Goal: Task Accomplishment & Management: Manage account settings

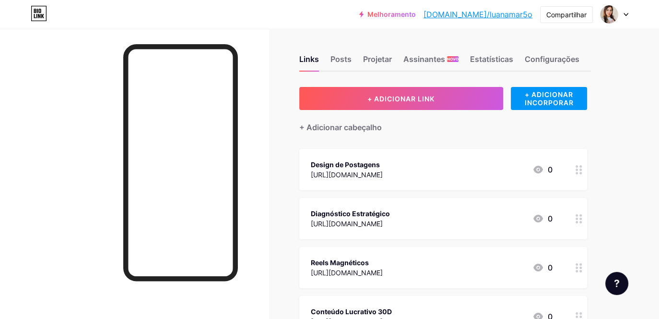
scroll to position [48, 0]
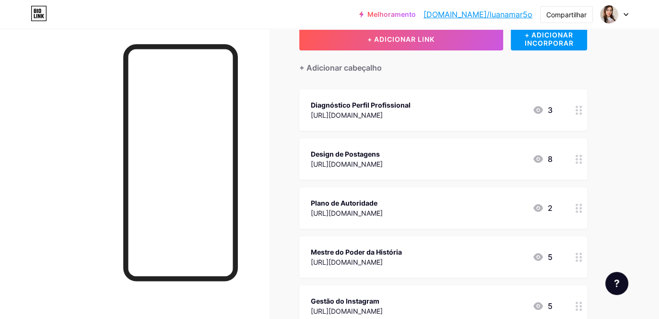
scroll to position [48, 0]
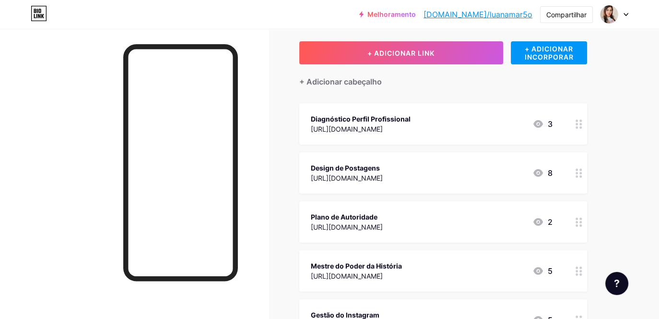
click at [332, 214] on div "Plano de Autoridade" at bounding box center [347, 217] width 72 height 10
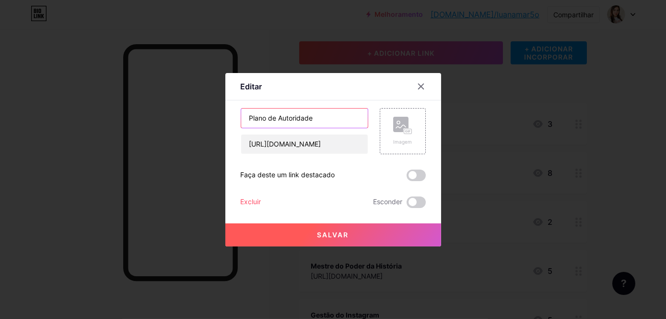
click at [283, 120] on input "Plano de Autoridade" at bounding box center [304, 117] width 127 height 19
drag, startPoint x: 311, startPoint y: 115, endPoint x: 244, endPoint y: 117, distance: 67.7
click at [244, 117] on input "Plano de Autoridade" at bounding box center [304, 117] width 127 height 19
type input "Calendário Estratégico"
click at [309, 238] on button "Salvar" at bounding box center [333, 234] width 216 height 23
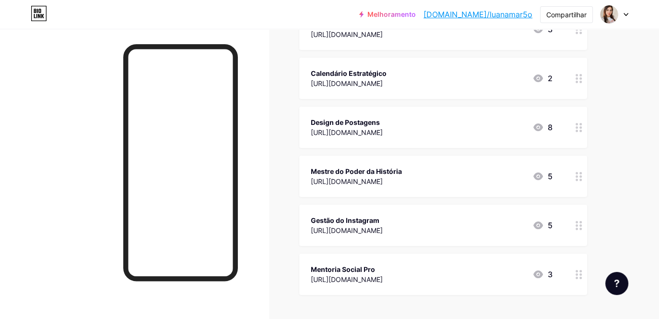
scroll to position [144, 0]
click at [402, 179] on div "[URL][DOMAIN_NAME]" at bounding box center [356, 180] width 91 height 10
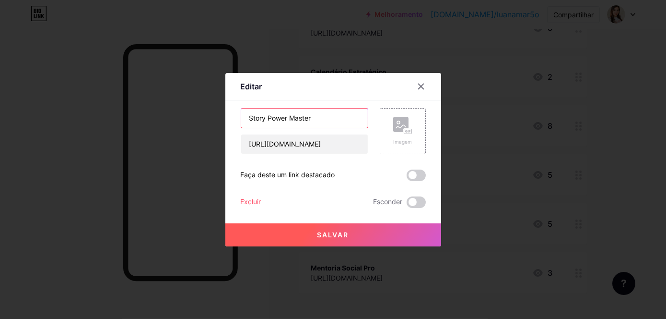
click at [323, 115] on input "Story Power Master" at bounding box center [304, 117] width 127 height 19
paste input "Método Story Magnético"
type input "Método Story Magnético"
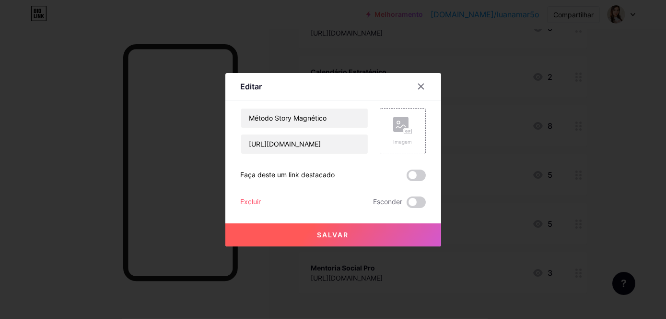
click at [338, 236] on span "Salvar" at bounding box center [334, 234] width 32 height 8
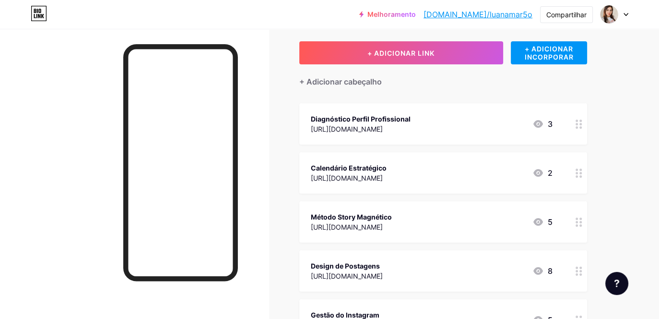
scroll to position [0, 0]
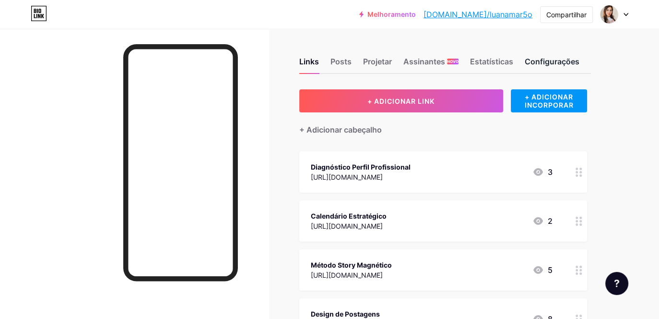
click at [530, 61] on div "Configurações" at bounding box center [552, 64] width 55 height 17
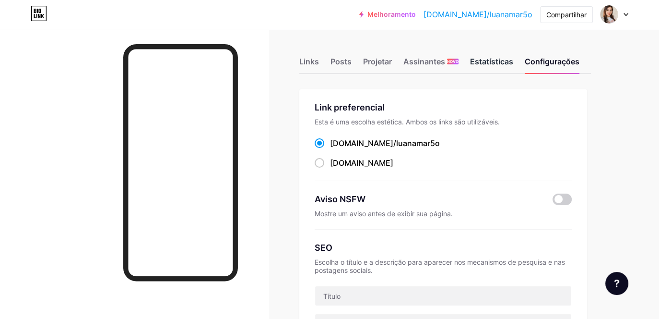
click at [500, 62] on div "Estatísticas" at bounding box center [491, 64] width 43 height 17
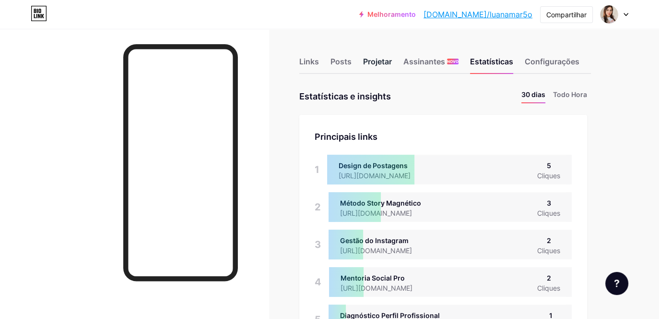
click at [384, 63] on div "Projetar" at bounding box center [377, 64] width 29 height 17
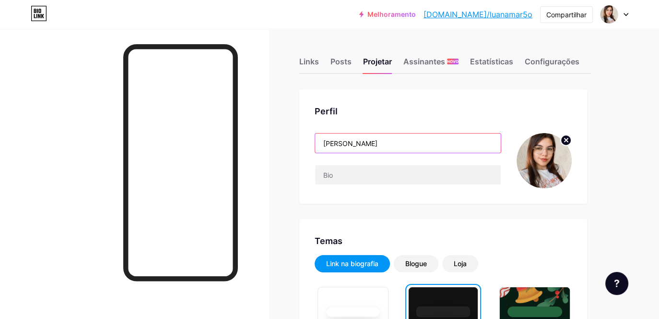
click at [381, 143] on input "[PERSON_NAME]" at bounding box center [408, 142] width 186 height 19
drag, startPoint x: 367, startPoint y: 143, endPoint x: 319, endPoint y: 141, distance: 48.0
click at [319, 141] on input "[PERSON_NAME]" at bounding box center [408, 142] width 186 height 19
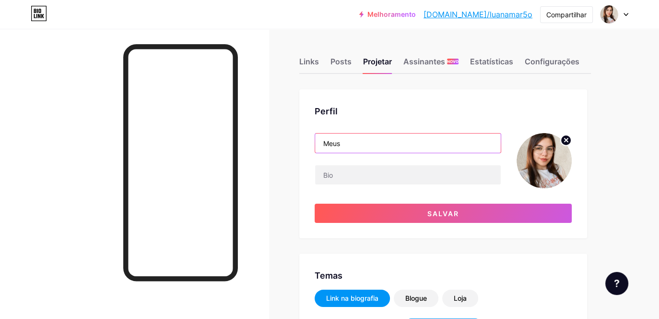
type input "Meus Serviços"
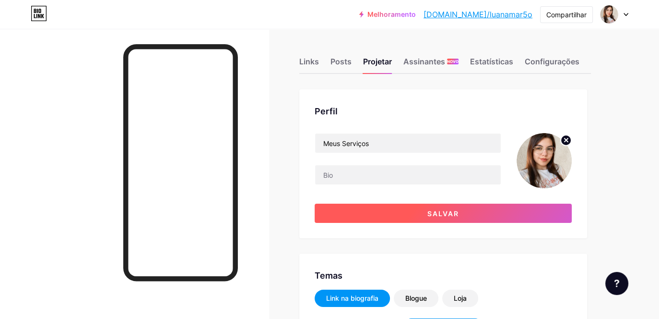
click at [431, 214] on span "Salvar" at bounding box center [443, 213] width 32 height 8
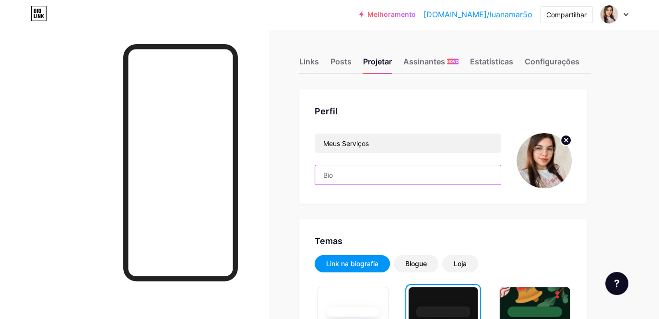
click at [359, 177] on input "text" at bounding box center [408, 174] width 186 height 19
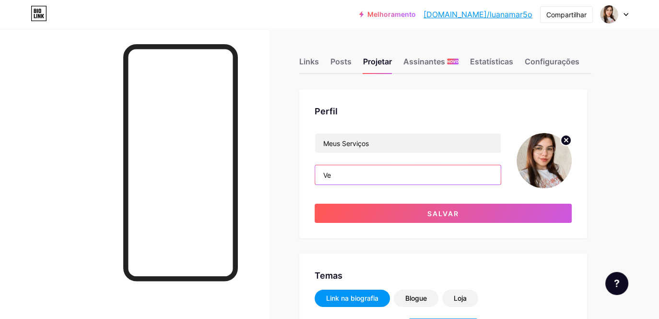
type input "V"
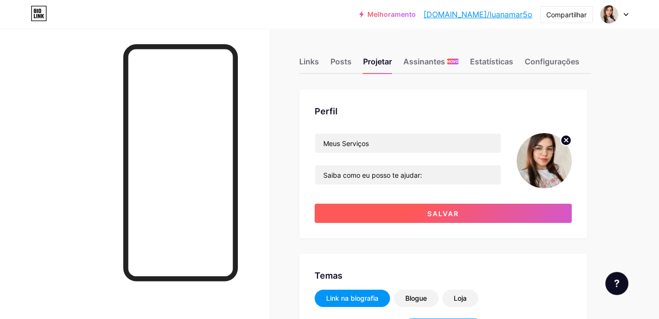
click at [377, 211] on button "Salvar" at bounding box center [443, 212] width 257 height 19
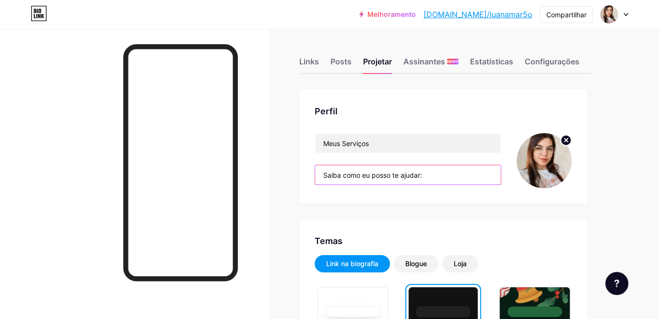
click at [396, 180] on input "Saiba como eu posso te ajudar:" at bounding box center [408, 174] width 186 height 19
drag, startPoint x: 348, startPoint y: 174, endPoint x: 324, endPoint y: 170, distance: 23.8
click at [320, 173] on input "Saiba como eu posso te ajudar:" at bounding box center [408, 174] width 186 height 19
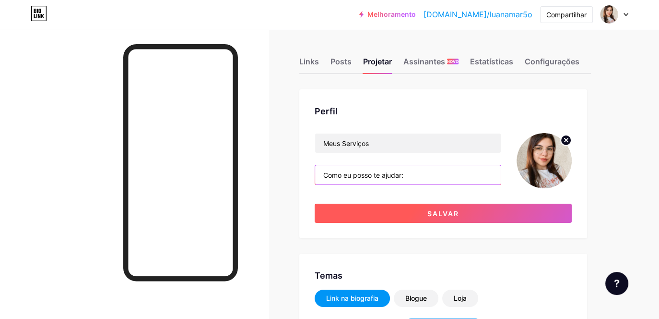
type input "Como eu posso te ajudar:"
click at [425, 210] on button "Salvar" at bounding box center [443, 212] width 257 height 19
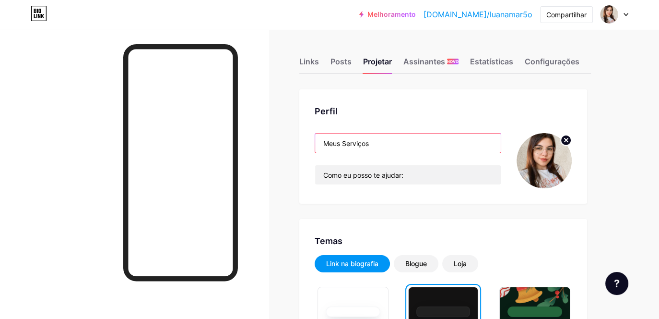
click at [375, 138] on input "Meus Serviços" at bounding box center [408, 142] width 186 height 19
click at [375, 141] on input "Meus Serviços" at bounding box center [408, 142] width 186 height 19
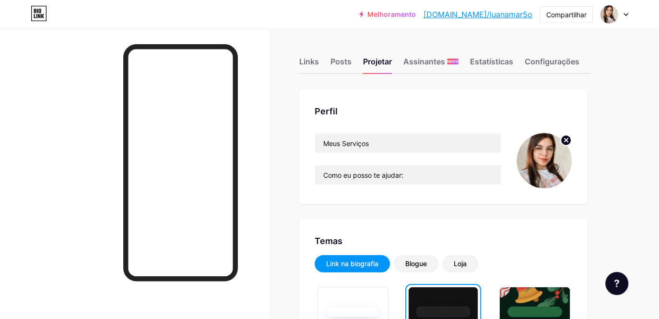
click at [305, 164] on div "Perfil Meus Serviços Como eu posso te ajudar:" at bounding box center [443, 146] width 288 height 114
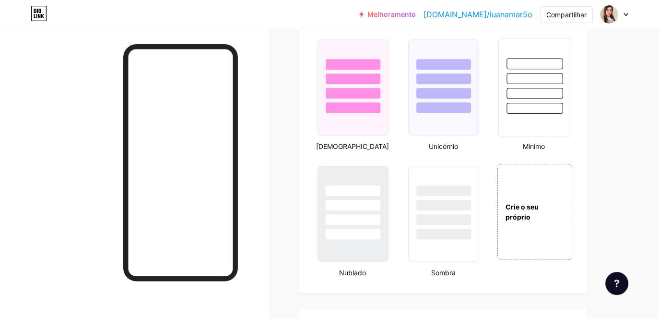
scroll to position [1007, 0]
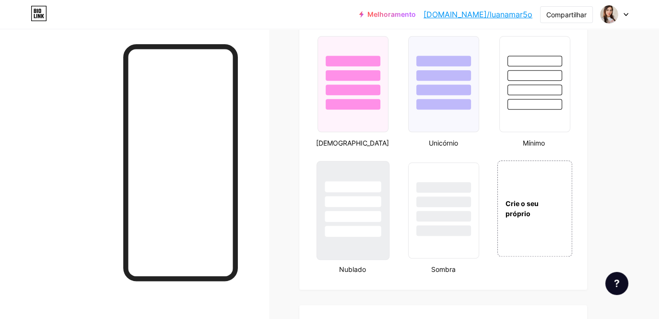
click at [372, 216] on div at bounding box center [353, 216] width 56 height 11
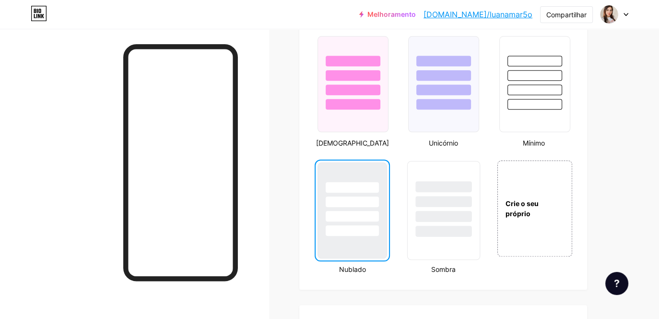
click at [436, 211] on div at bounding box center [444, 216] width 56 height 11
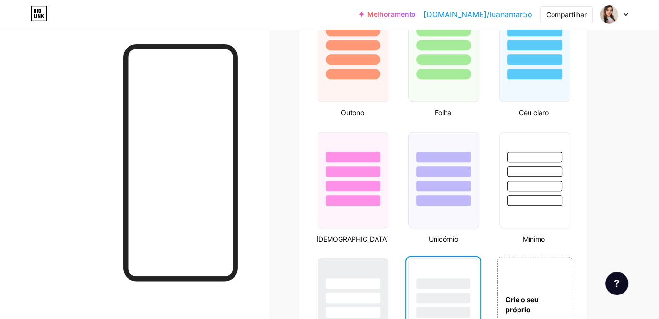
scroll to position [1055, 0]
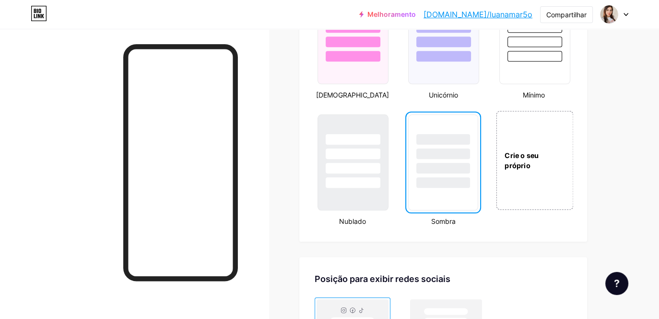
click at [530, 169] on div "Crie o seu próprio" at bounding box center [534, 159] width 77 height 99
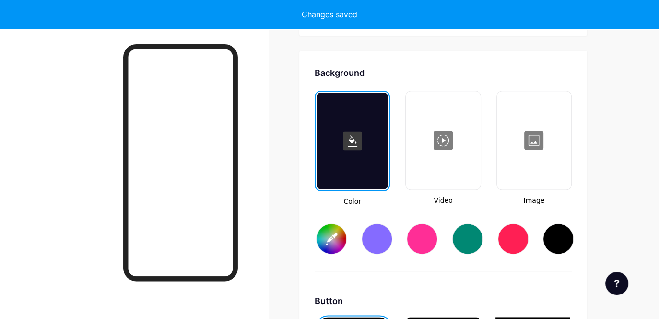
scroll to position [1269, 0]
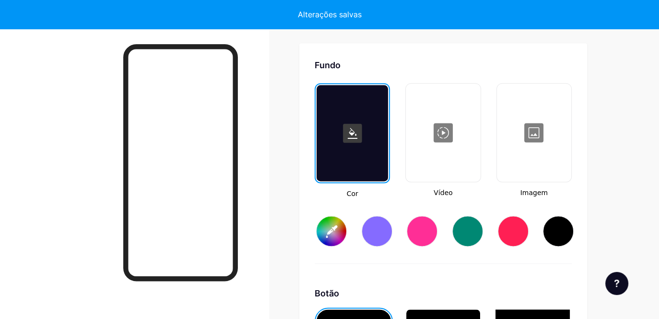
type input "#ffffff"
type input "#000000"
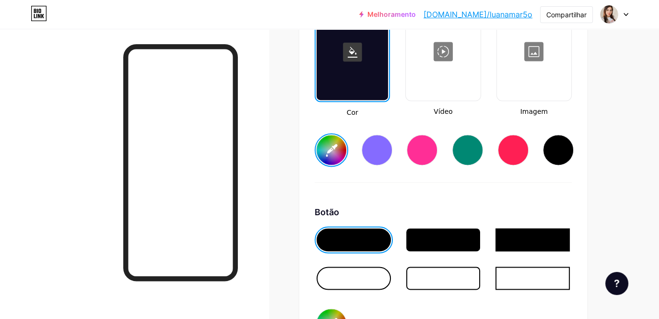
scroll to position [1365, 0]
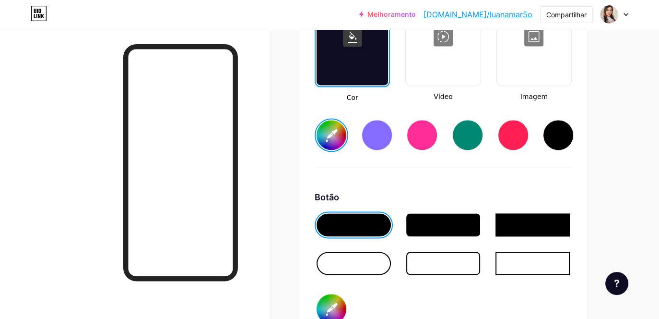
click at [422, 214] on div at bounding box center [443, 224] width 74 height 23
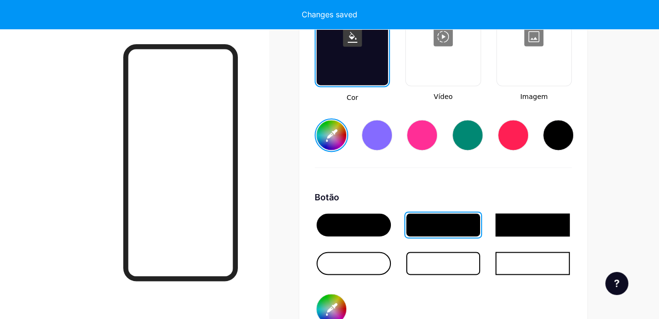
type input "#ffffff"
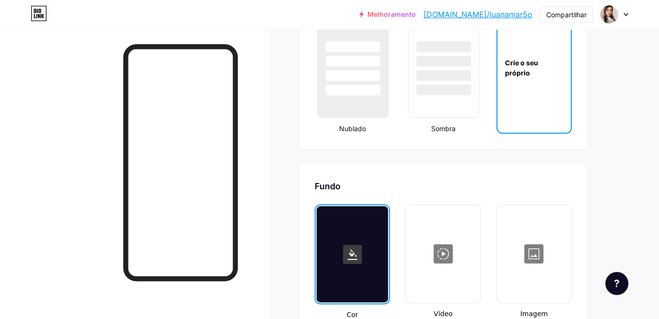
scroll to position [1125, 0]
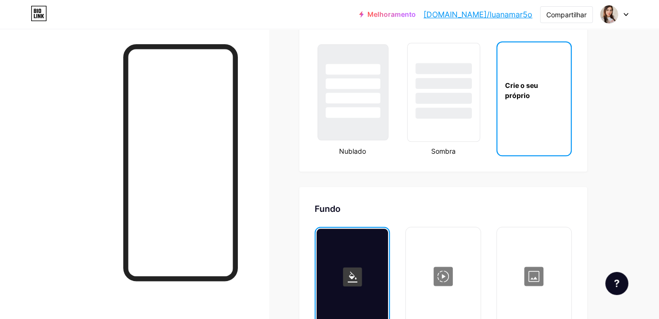
click at [434, 107] on div at bounding box center [444, 112] width 56 height 11
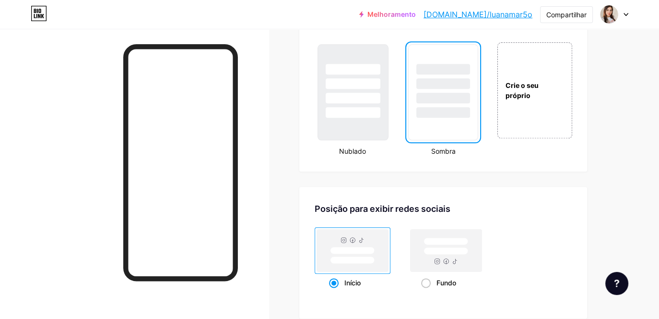
click at [439, 93] on div at bounding box center [442, 98] width 53 height 11
drag, startPoint x: 438, startPoint y: 95, endPoint x: 417, endPoint y: 83, distance: 23.6
click at [435, 94] on div at bounding box center [442, 98] width 53 height 11
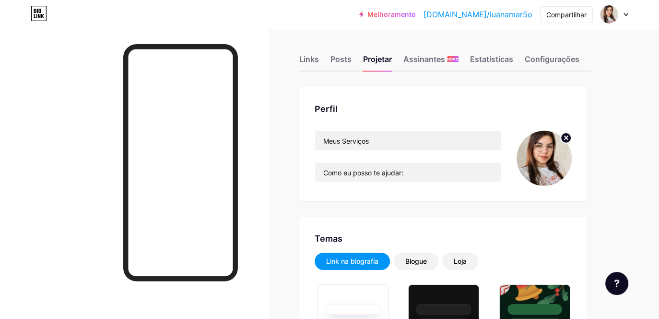
scroll to position [0, 0]
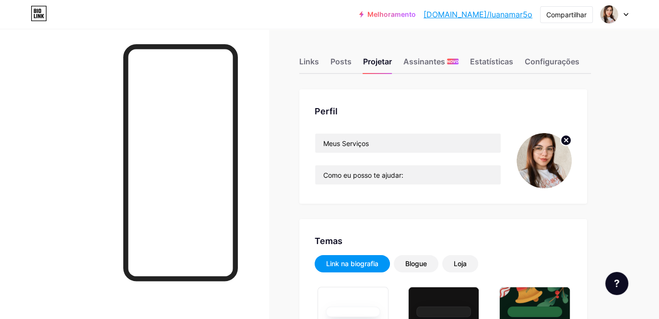
click at [301, 55] on div "Links Posts Projetar Assinantes NOVO Estatísticas Configurações" at bounding box center [445, 57] width 292 height 34
click at [308, 61] on div "Links" at bounding box center [309, 64] width 20 height 17
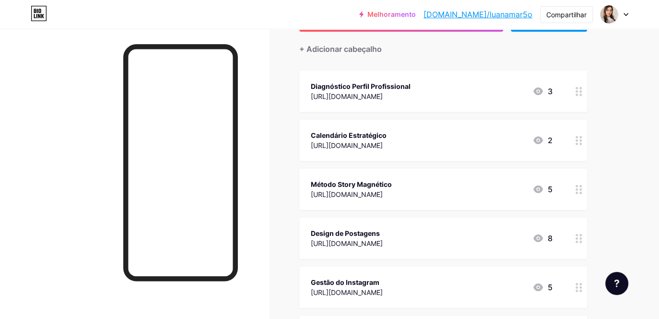
scroll to position [96, 0]
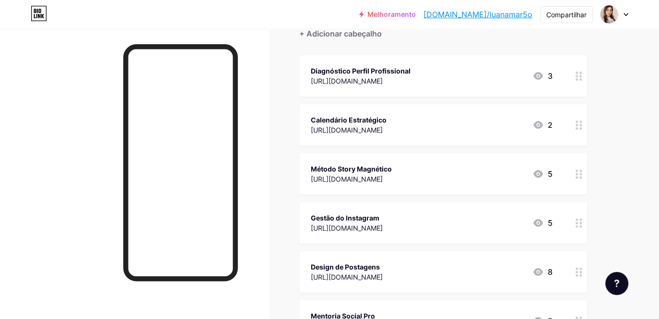
click at [365, 217] on div "Gestão do Instagram" at bounding box center [347, 218] width 72 height 10
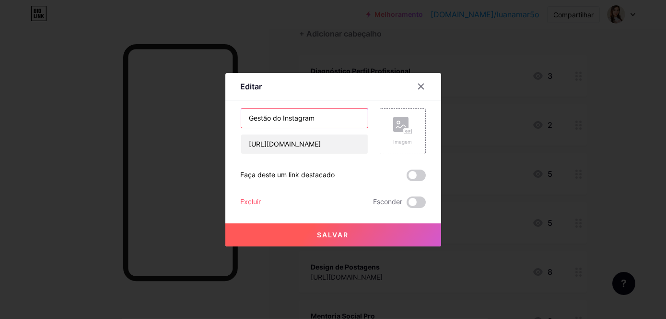
click at [299, 122] on input "Gestão do Instagram" at bounding box center [304, 117] width 127 height 19
paste input "Projeto Instagram Lucrativo"
type input "Projeto Instagram Lucrativo"
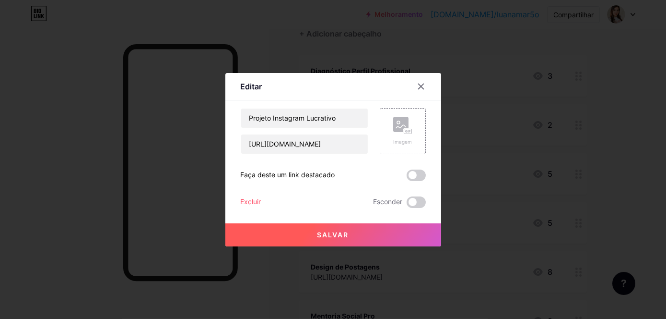
click at [331, 236] on span "Salvar" at bounding box center [334, 234] width 32 height 8
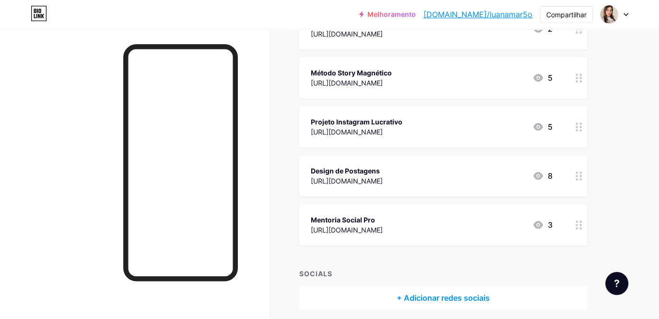
scroll to position [144, 0]
